Goal: Information Seeking & Learning: Learn about a topic

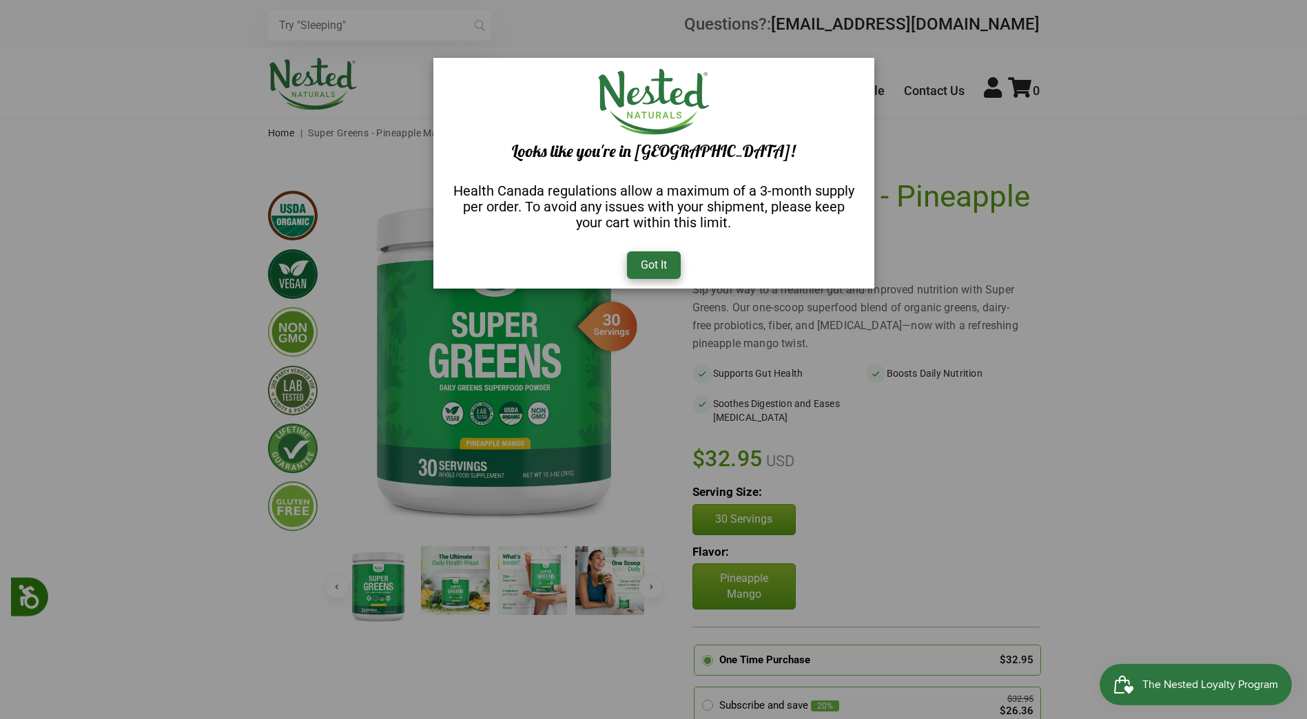
click at [657, 266] on div "Got It" at bounding box center [654, 265] width 54 height 28
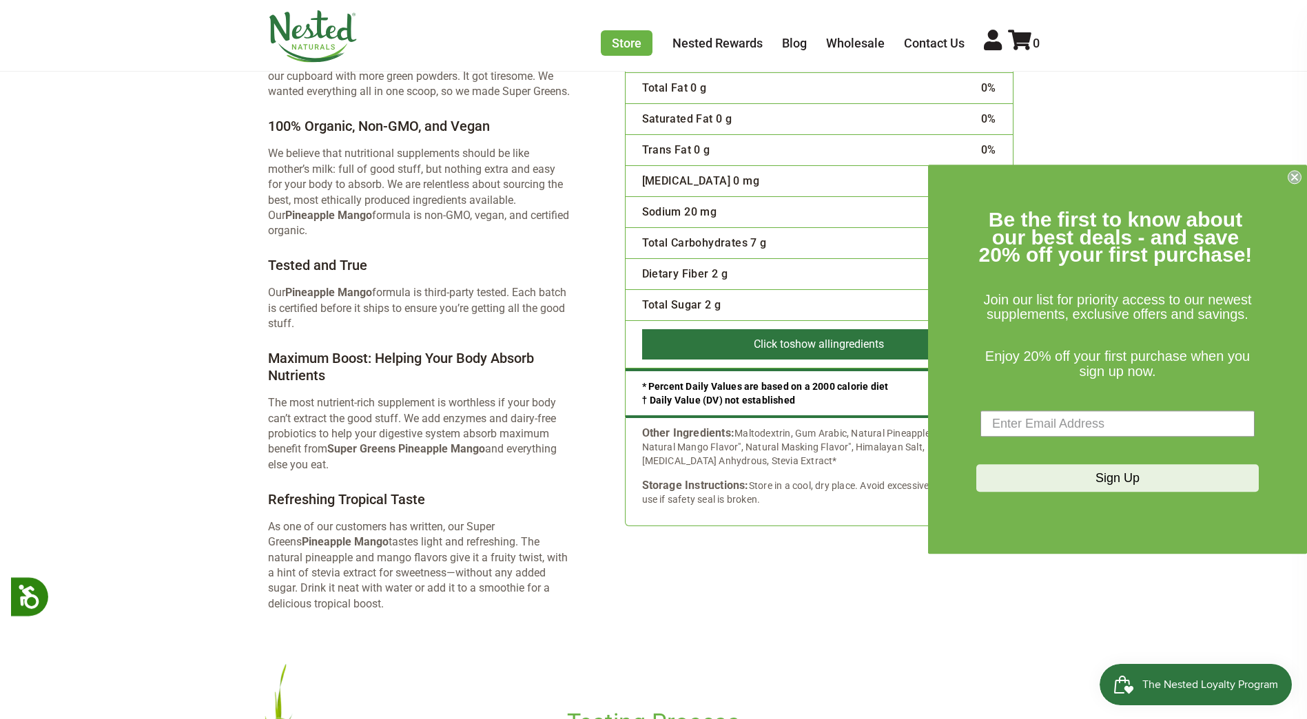
scroll to position [2756, 0]
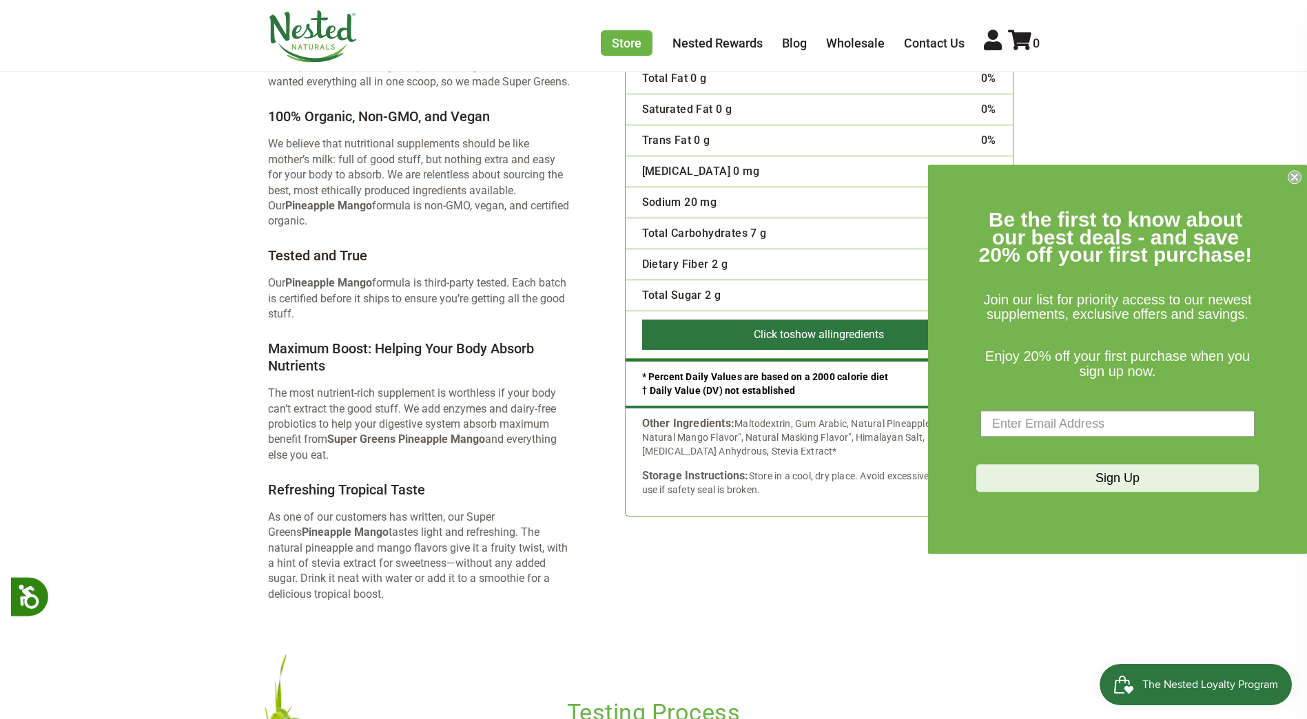
click at [1296, 172] on circle "Close dialog" at bounding box center [1294, 177] width 13 height 13
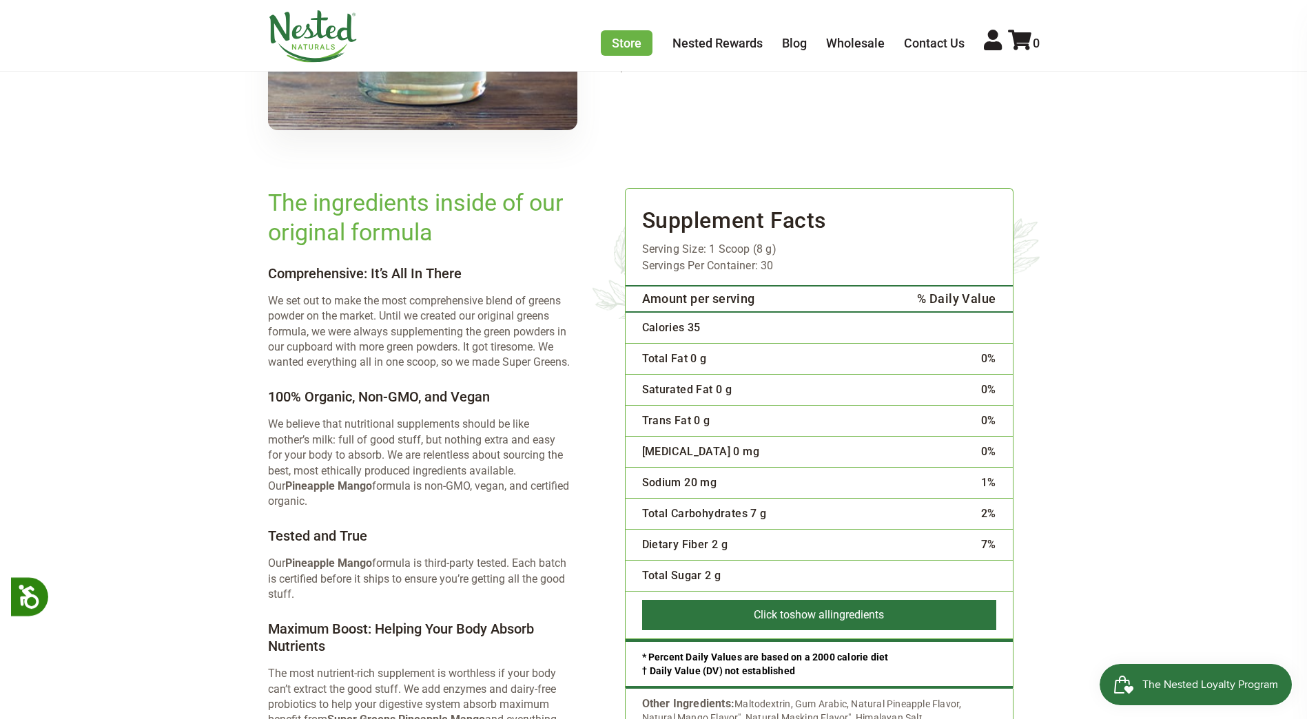
scroll to position [2480, 0]
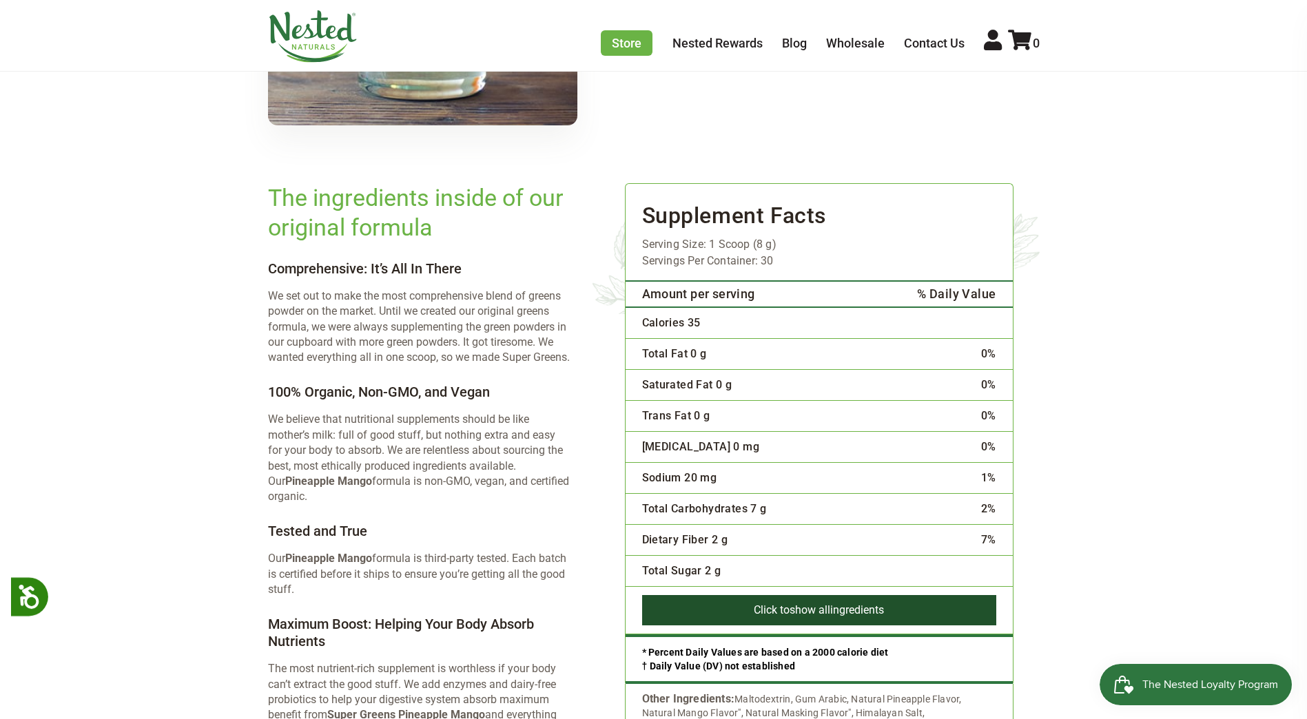
click at [787, 595] on button "Click to show all ingredients" at bounding box center [819, 610] width 354 height 30
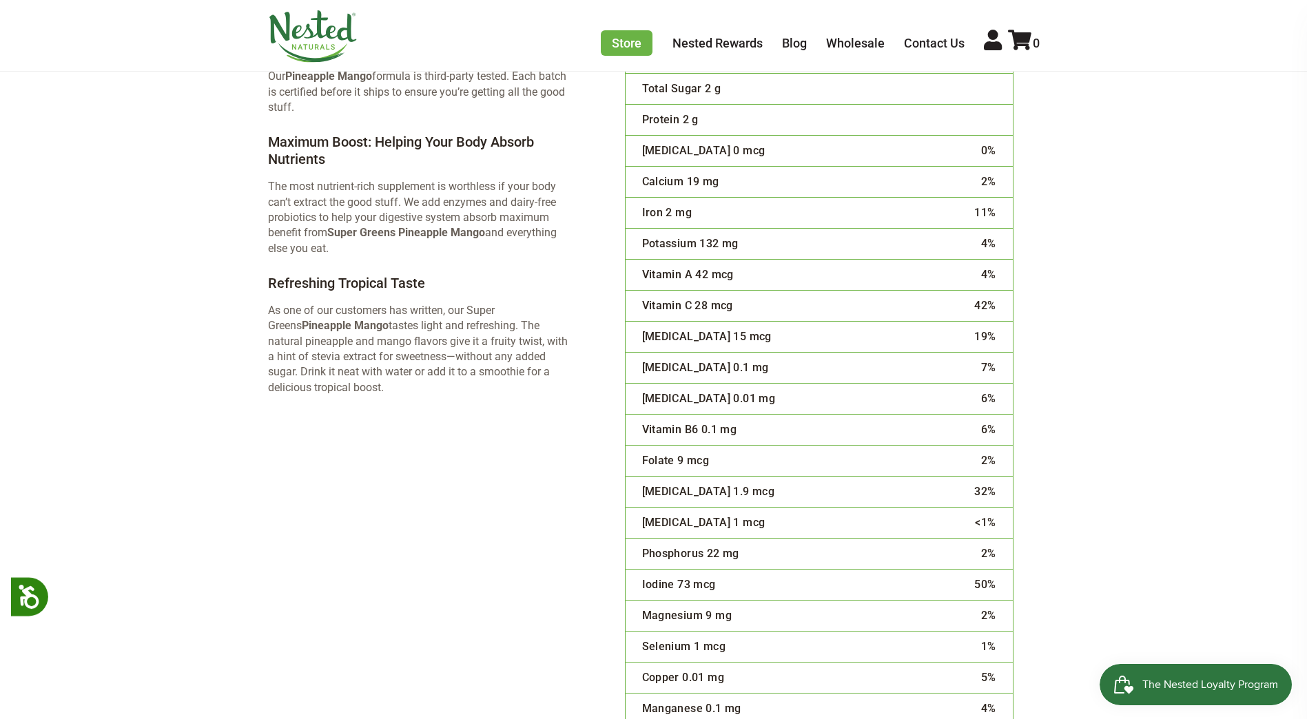
scroll to position [3032, 0]
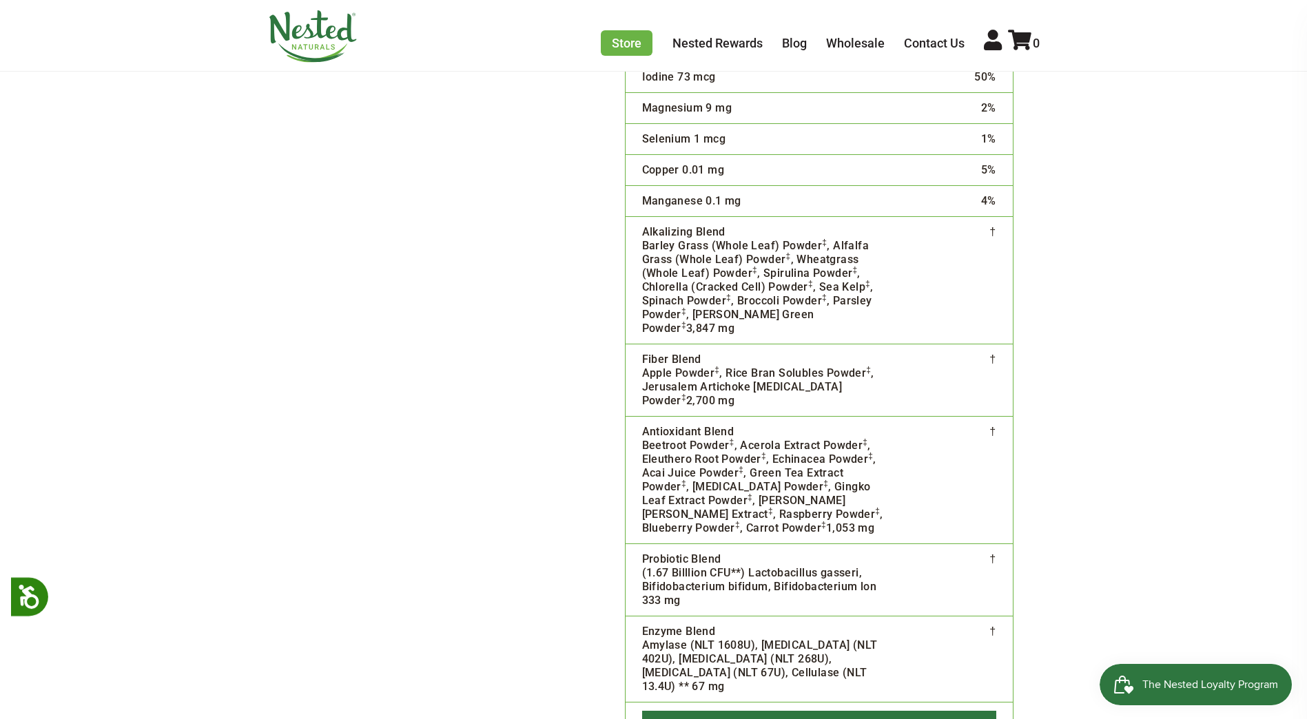
scroll to position [3445, 0]
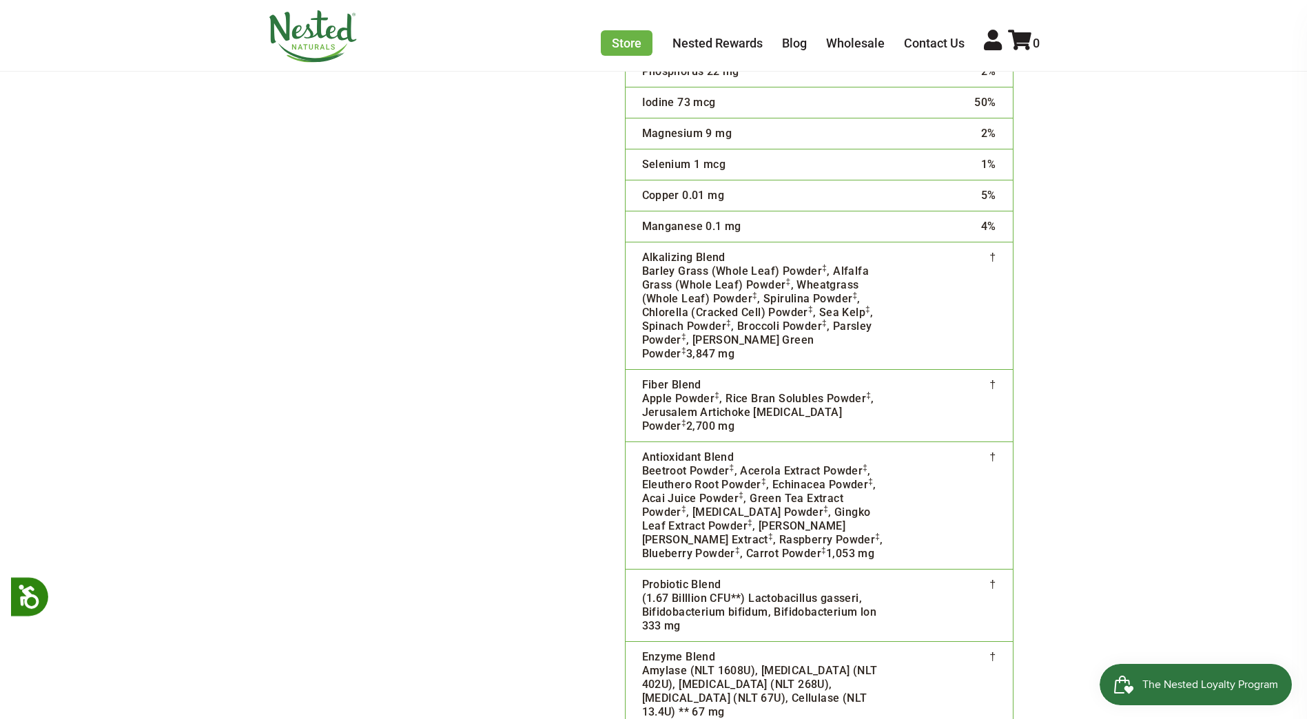
click at [335, 282] on div "The ingredients inside of our original formula Comprehensive: It’s All In There…" at bounding box center [430, 76] width 324 height 1715
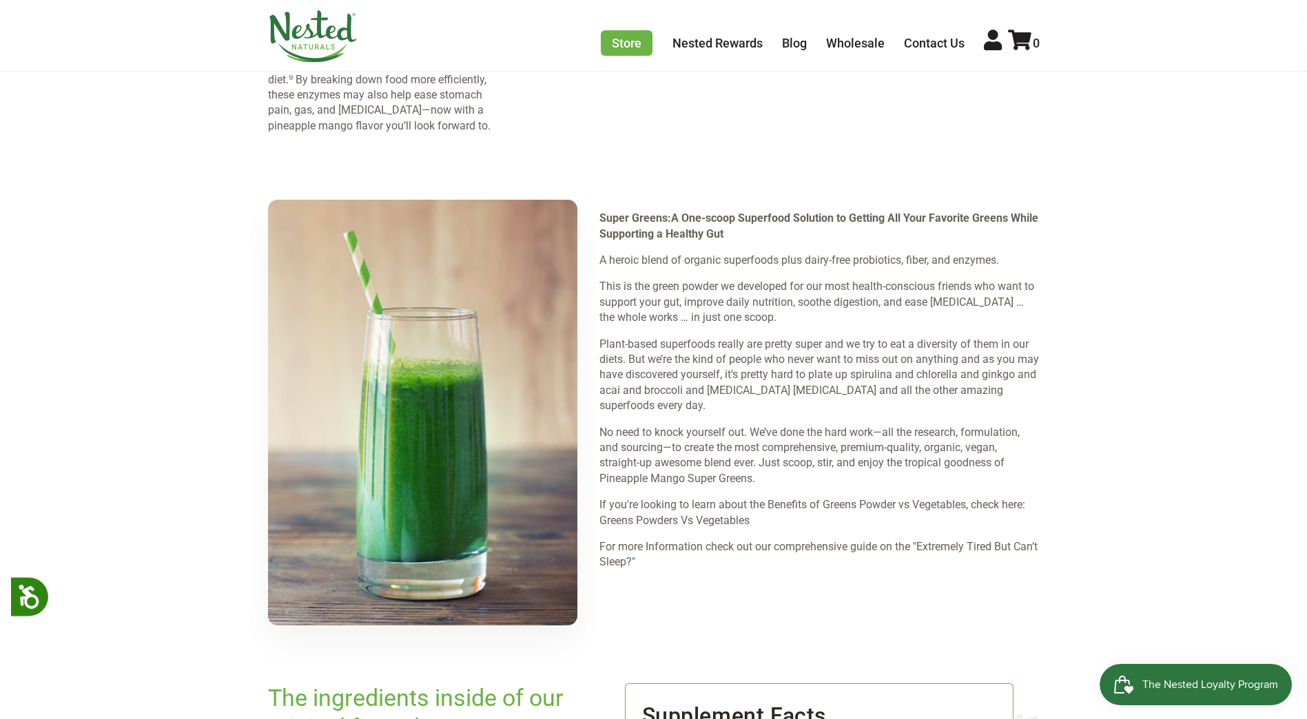
scroll to position [3526, 0]
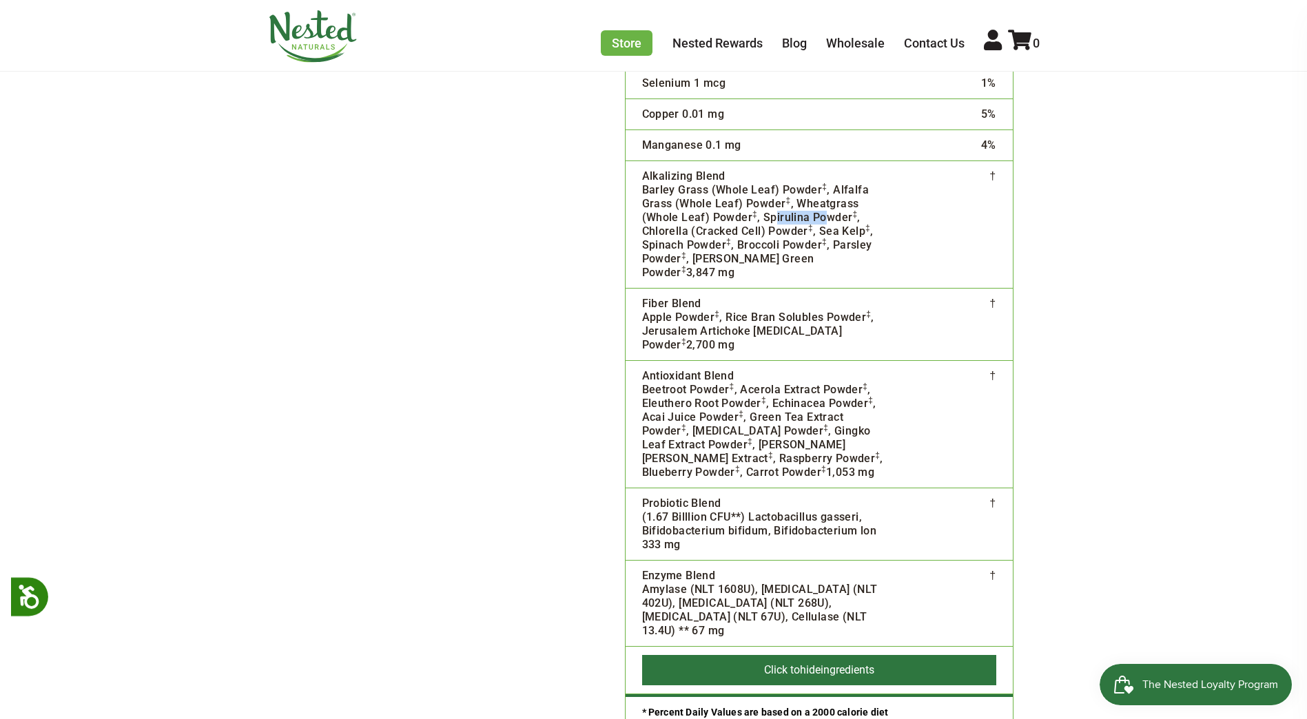
drag, startPoint x: 774, startPoint y: 187, endPoint x: 823, endPoint y: 189, distance: 49.0
click at [823, 189] on td "Alkalizing Blend Barley Grass (Whole Leaf) Powder ‡ , Alfalfa Grass (Whole Leaf…" at bounding box center [764, 224] width 276 height 127
drag, startPoint x: 753, startPoint y: 373, endPoint x: 719, endPoint y: 375, distance: 33.8
click at [719, 375] on td "Antioxidant Blend Beetroot Powder ‡ , Acerola Extract Powder ‡ , Eleuthero Root…" at bounding box center [764, 424] width 276 height 127
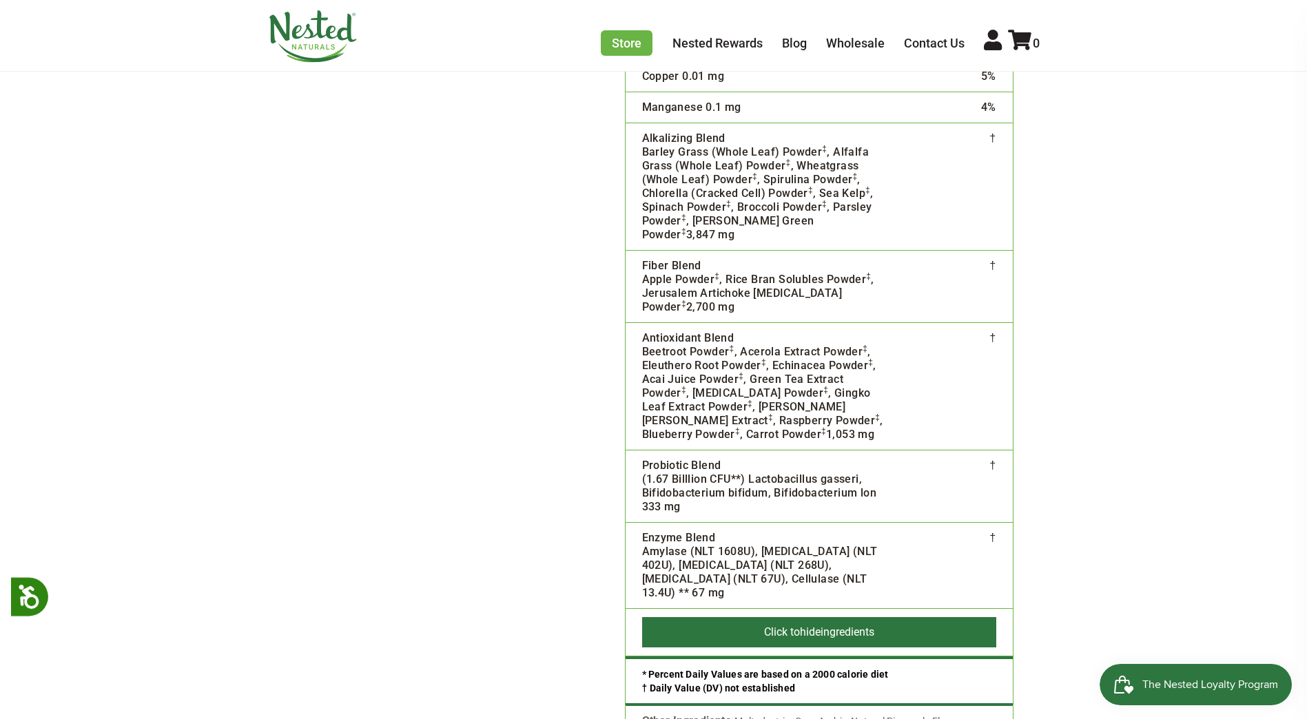
scroll to position [3595, 0]
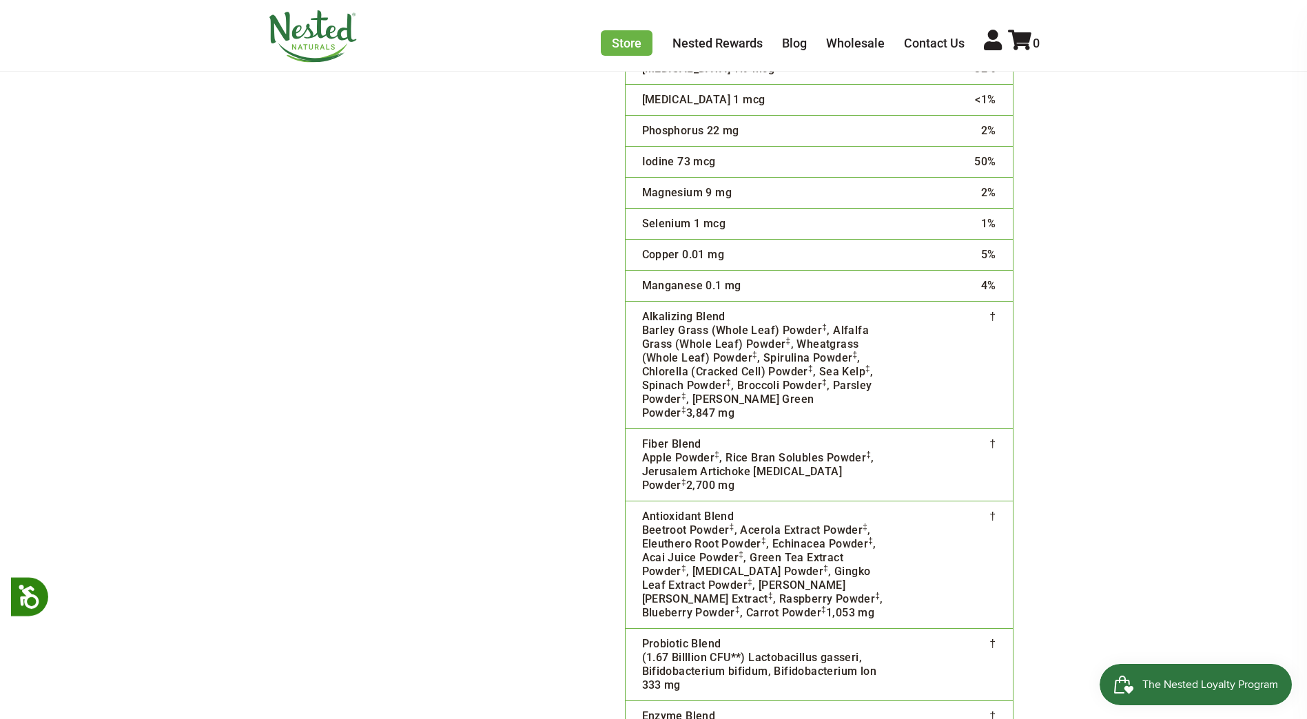
scroll to position [3477, 0]
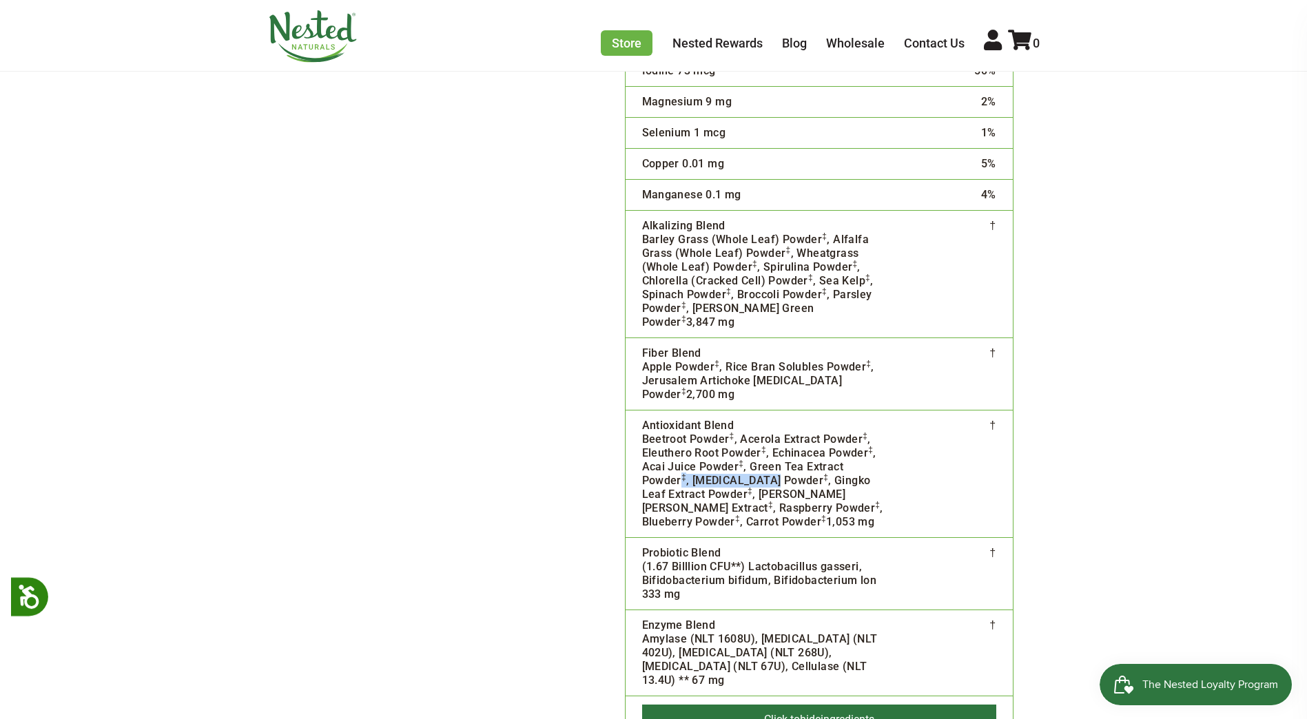
drag, startPoint x: 765, startPoint y: 422, endPoint x: 681, endPoint y: 424, distance: 83.4
click at [681, 424] on td "Antioxidant Blend Beetroot Powder ‡ , Acerola Extract Powder ‡ , Eleuthero Root…" at bounding box center [764, 474] width 276 height 127
click at [840, 422] on td "Antioxidant Blend Beetroot Powder ‡ , Acerola Extract Powder ‡ , Eleuthero Root…" at bounding box center [764, 474] width 276 height 127
